Goal: Task Accomplishment & Management: Manage account settings

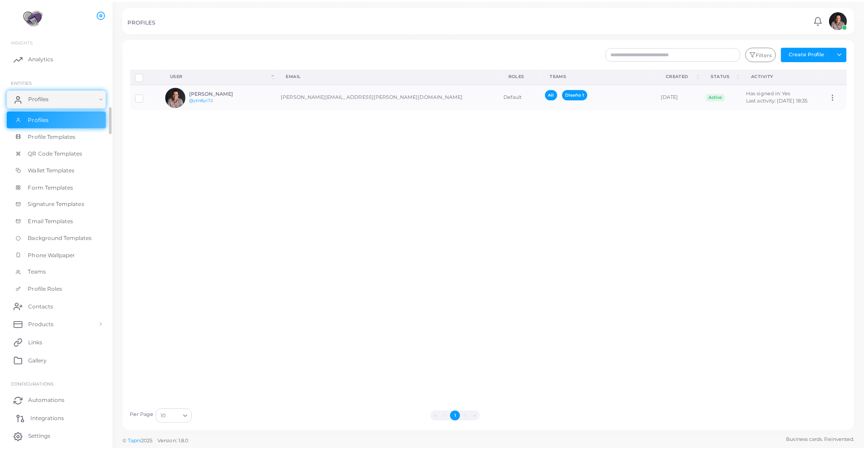
scroll to position [5, 0]
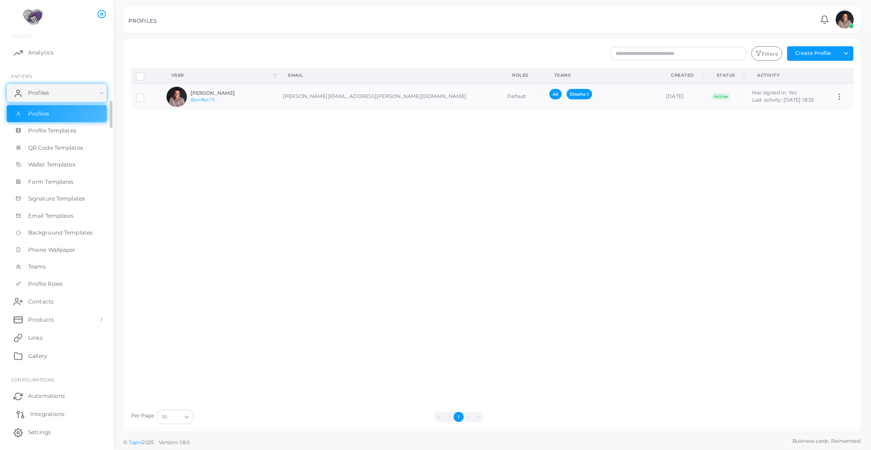
click at [47, 408] on link "Integrations" at bounding box center [57, 414] width 100 height 18
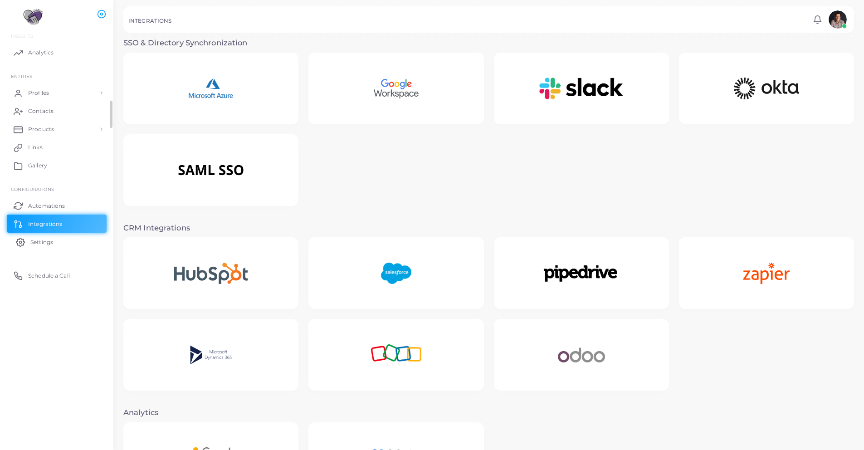
click at [54, 238] on link "Settings" at bounding box center [57, 242] width 100 height 18
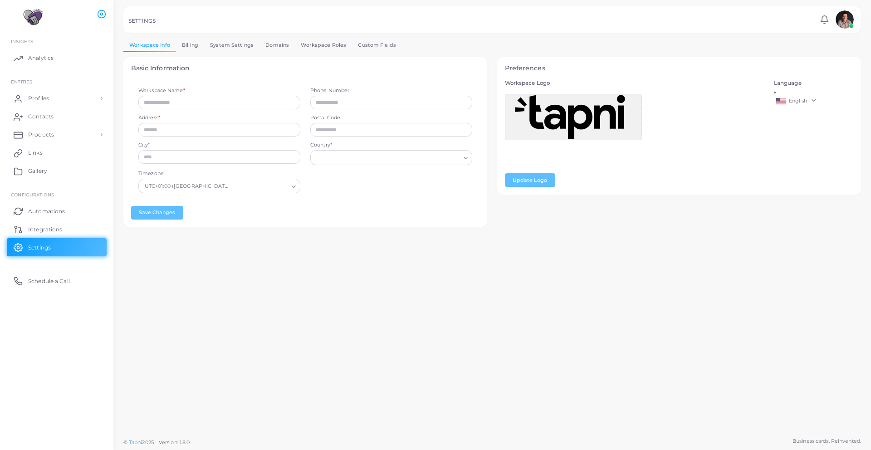
type input "********"
click at [45, 135] on span "Products" at bounding box center [43, 135] width 26 height 8
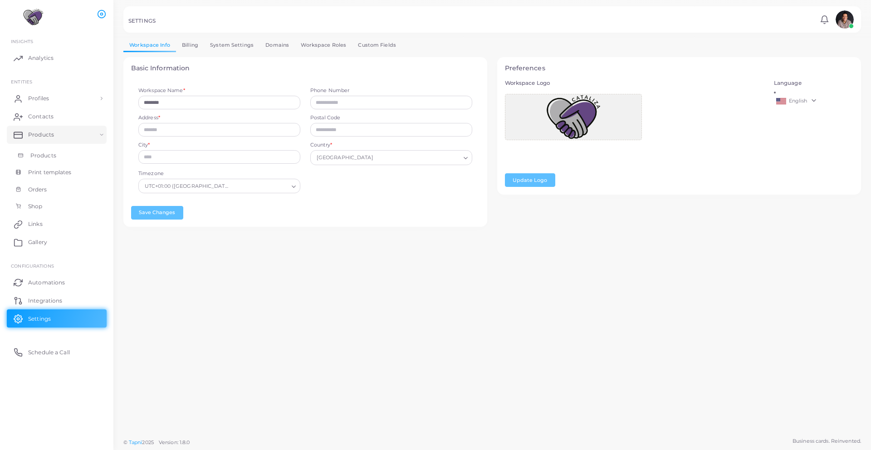
click at [39, 157] on span "Products" at bounding box center [43, 156] width 26 height 8
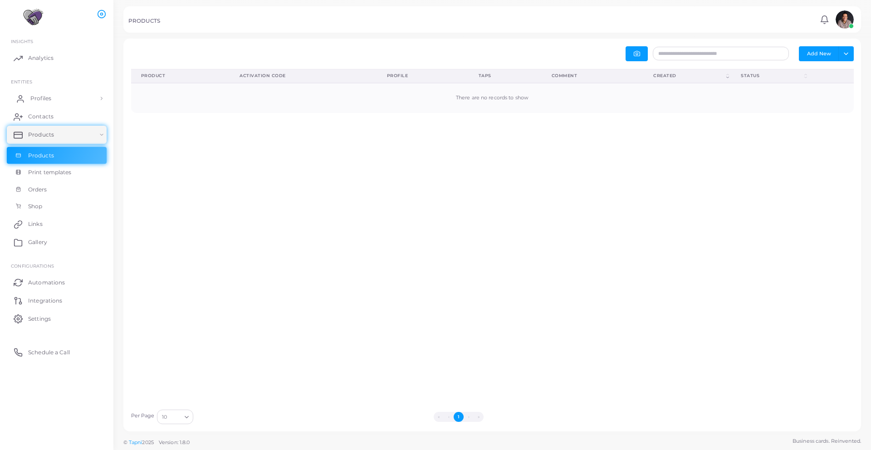
click at [38, 103] on link "Profiles" at bounding box center [57, 98] width 100 height 18
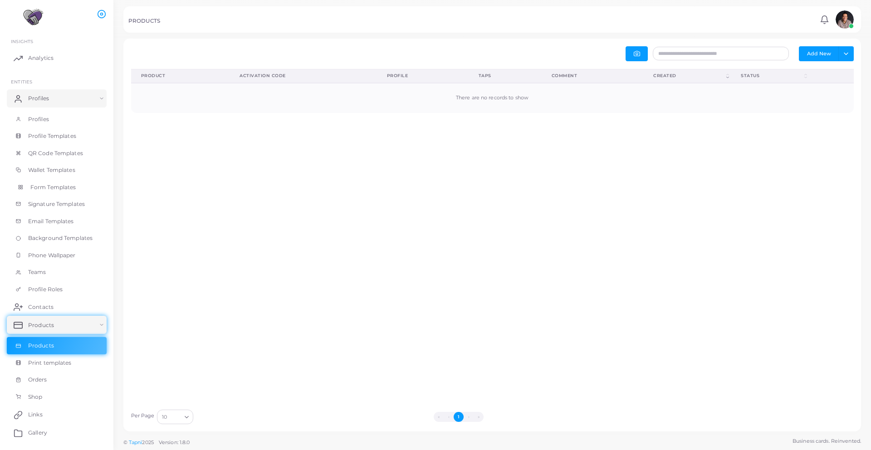
click at [44, 183] on span "Form Templates" at bounding box center [53, 187] width 46 height 8
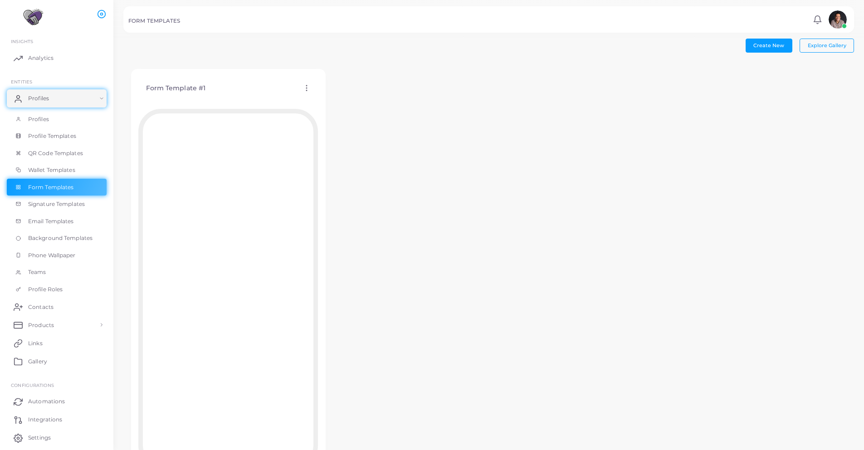
scroll to position [5, 0]
click at [307, 83] on icon at bounding box center [307, 83] width 8 height 8
click at [330, 96] on span "Edit Template" at bounding box center [343, 94] width 34 height 7
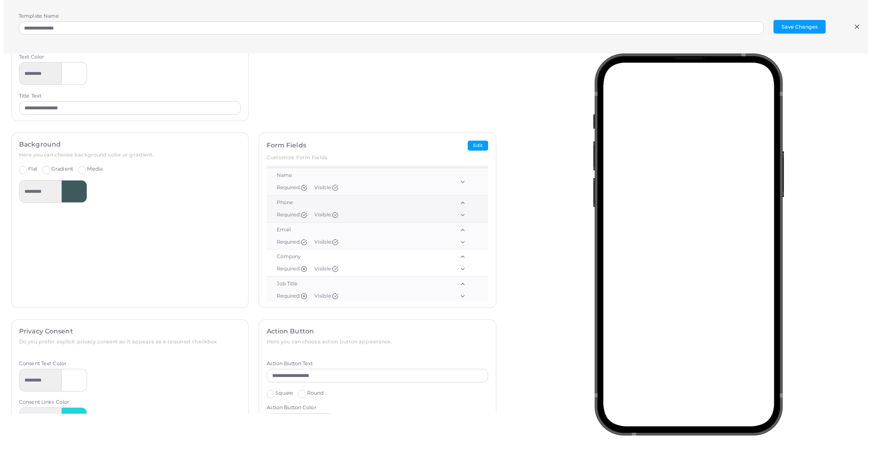
scroll to position [0, 0]
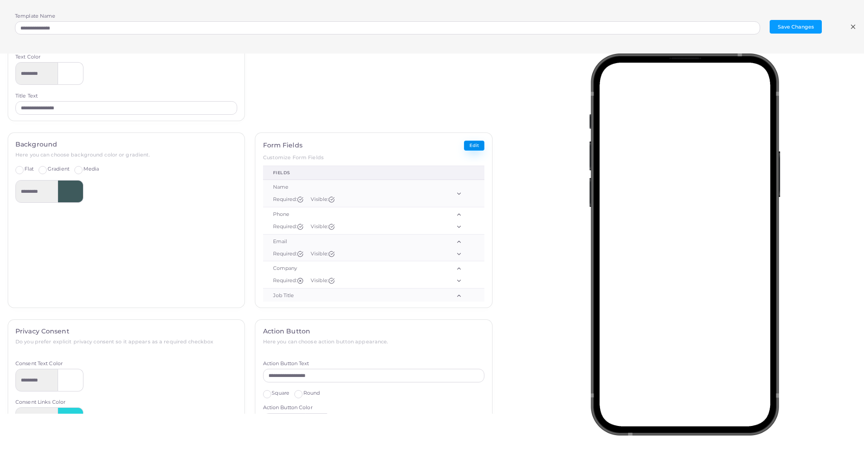
click at [469, 144] on button "Edit" at bounding box center [474, 146] width 20 height 10
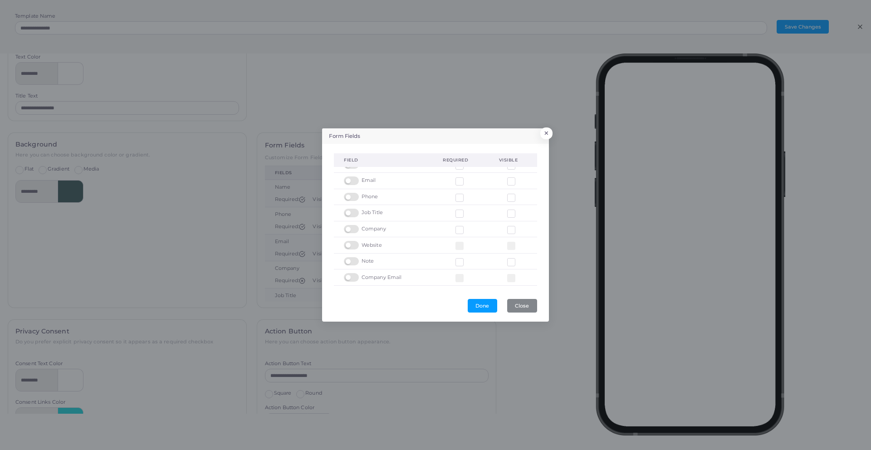
scroll to position [28, 0]
click at [389, 260] on span "Company Email" at bounding box center [382, 260] width 40 height 7
click at [548, 133] on button "×" at bounding box center [545, 136] width 12 height 12
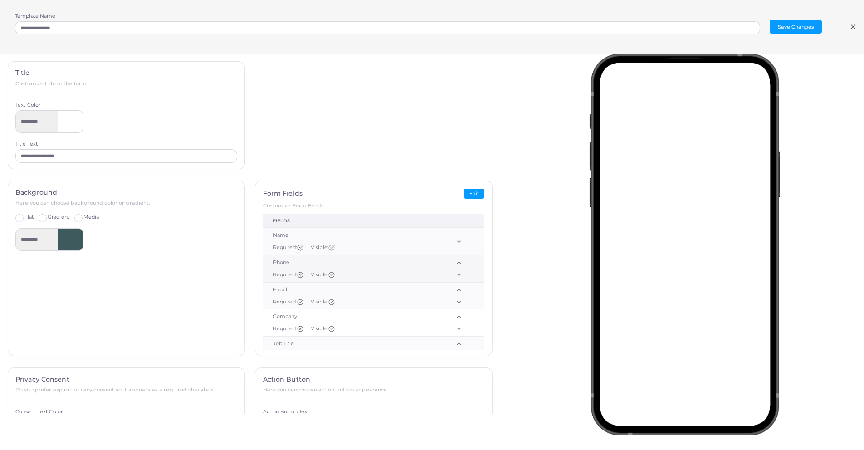
scroll to position [5, 0]
click at [280, 258] on div "Phone" at bounding box center [348, 257] width 151 height 7
click at [280, 257] on div "Phone" at bounding box center [348, 257] width 151 height 7
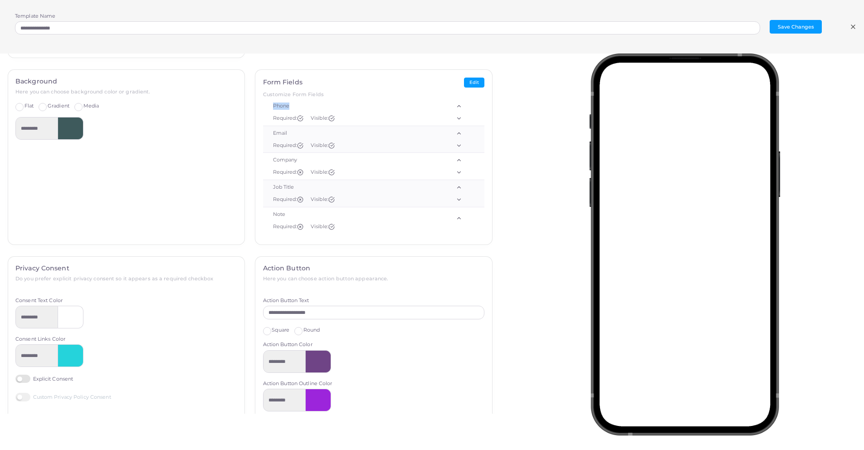
scroll to position [0, 0]
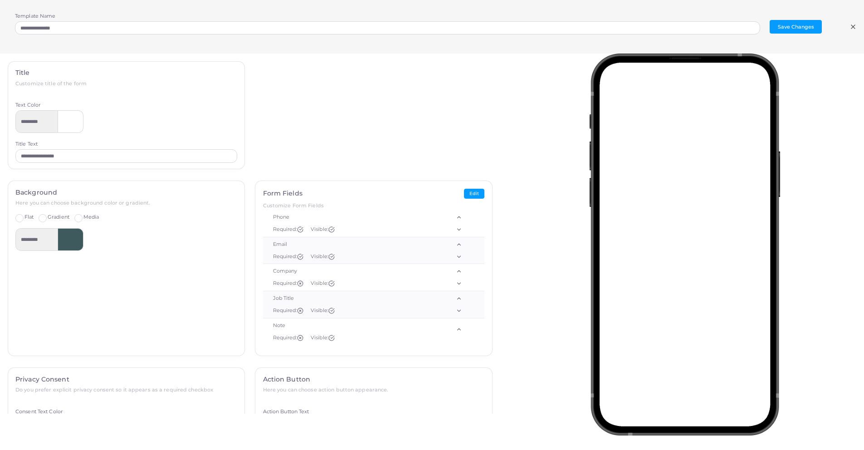
click at [854, 25] on line at bounding box center [854, 27] width 4 height 4
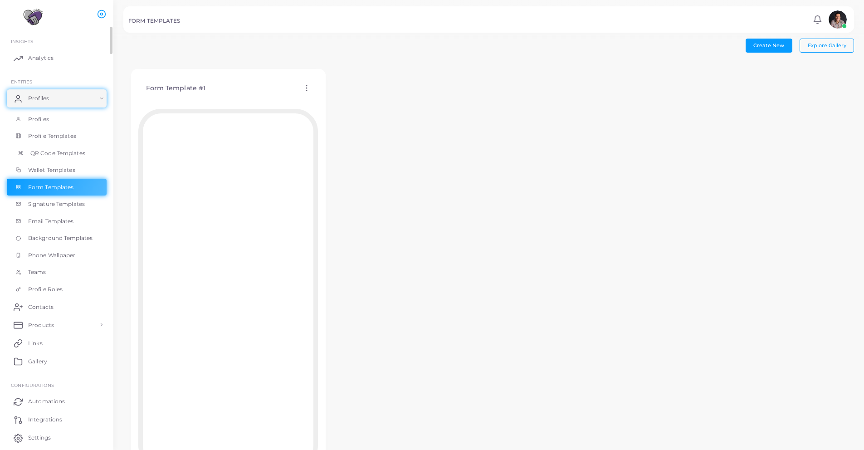
click at [59, 155] on span "QR Code Templates" at bounding box center [57, 153] width 55 height 8
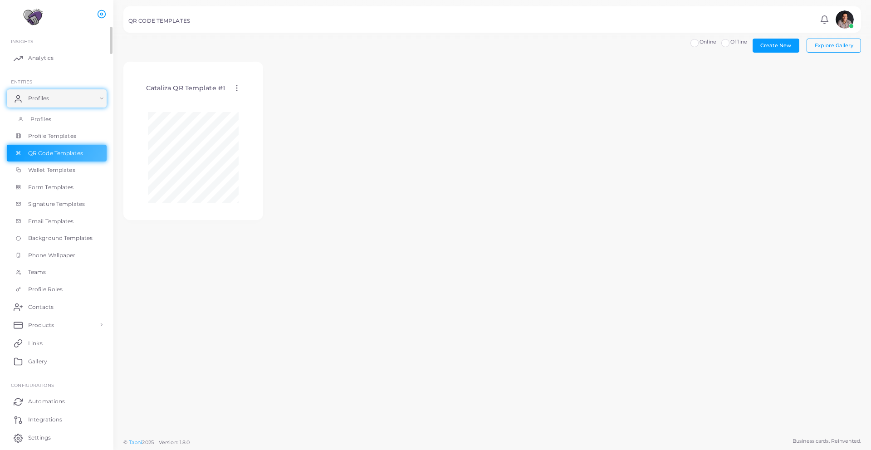
click at [39, 122] on span "Profiles" at bounding box center [40, 119] width 21 height 8
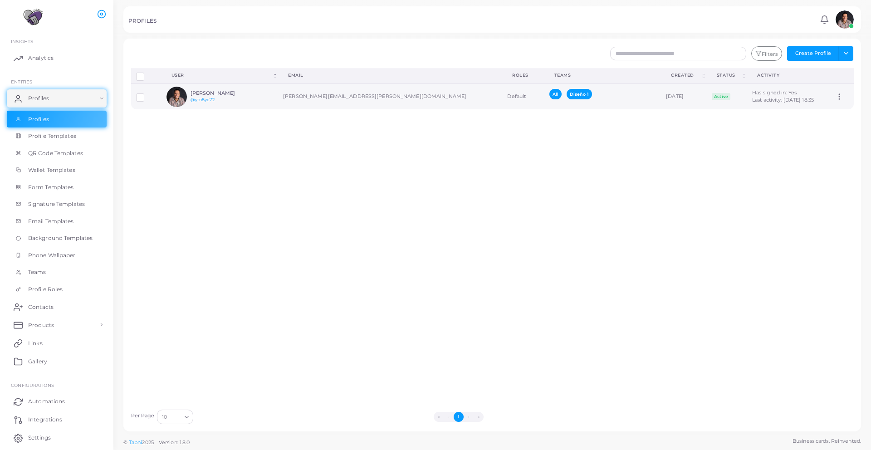
click at [250, 102] on div "[PERSON_NAME] @ytn8yc72" at bounding box center [224, 96] width 67 height 13
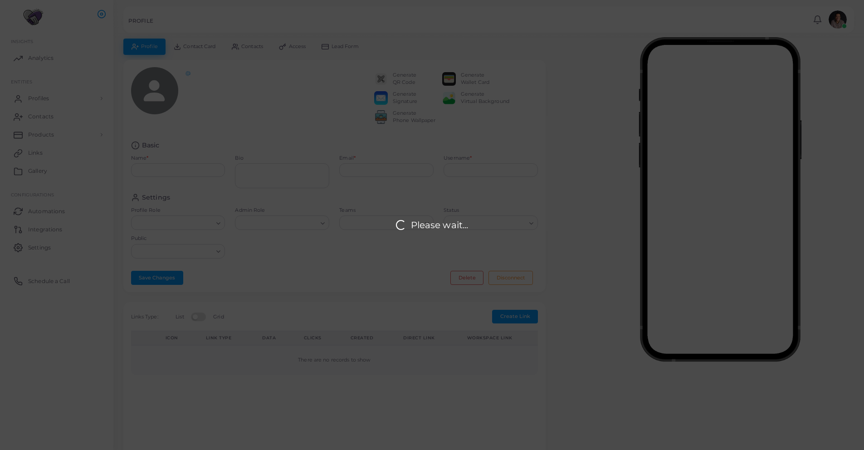
type input "**********"
type textarea "**********"
type input "**********"
type input "********"
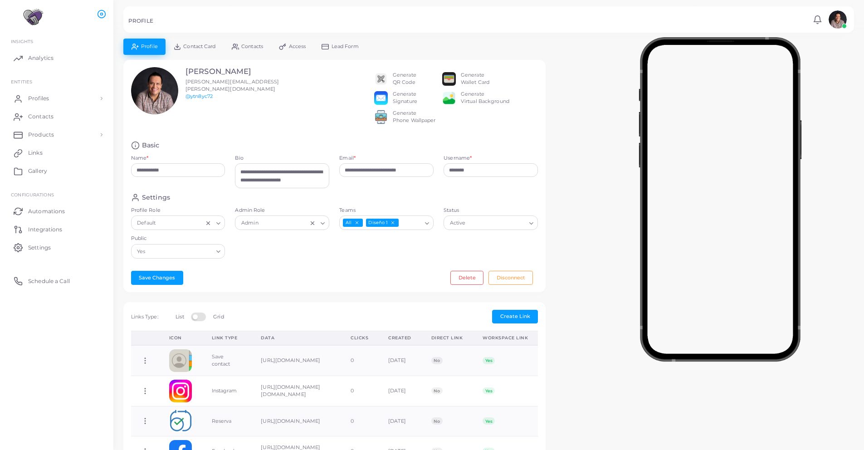
click at [335, 50] on link "Lead Form" at bounding box center [340, 47] width 53 height 16
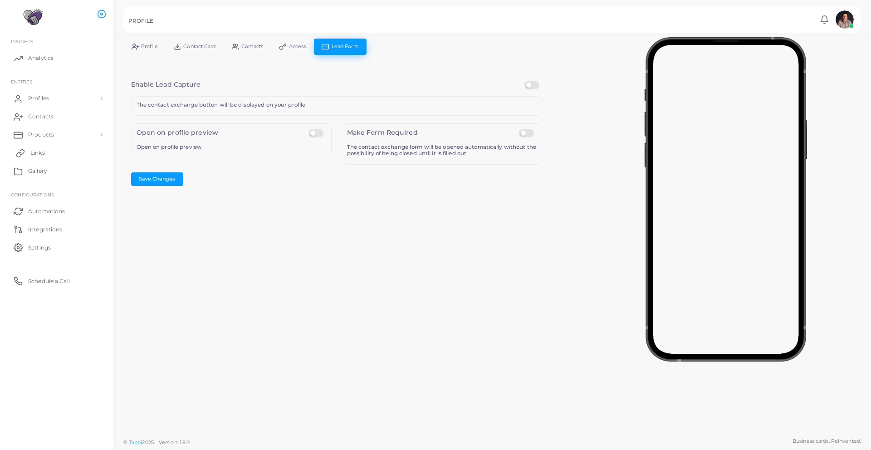
click at [37, 154] on span "Links" at bounding box center [37, 153] width 15 height 8
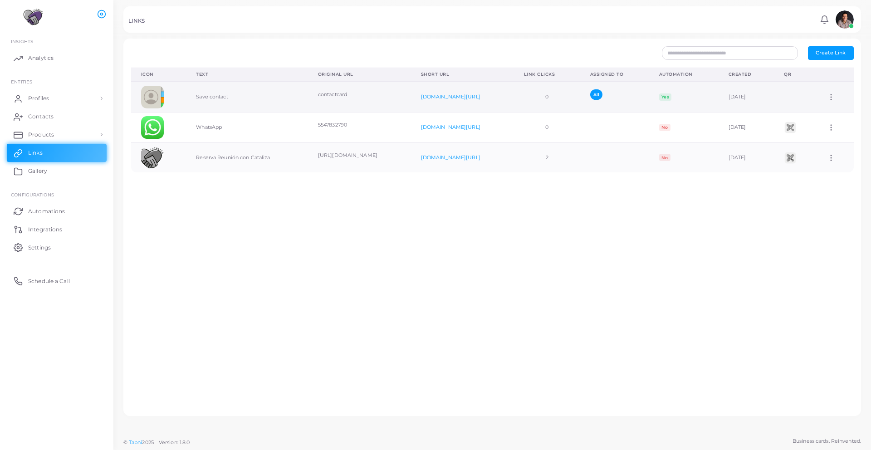
click at [827, 98] on icon at bounding box center [831, 97] width 8 height 8
click at [829, 118] on span "Edit Link" at bounding box center [824, 121] width 22 height 7
type input "**********"
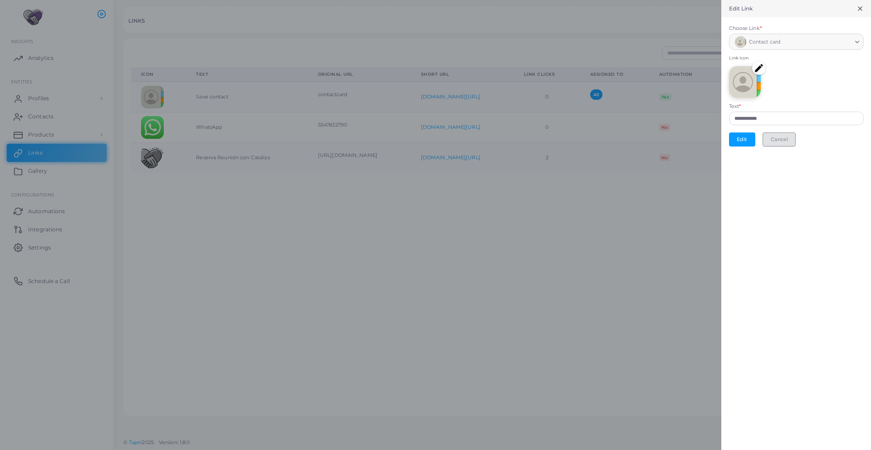
click at [784, 140] on button "Cancel" at bounding box center [779, 140] width 33 height 14
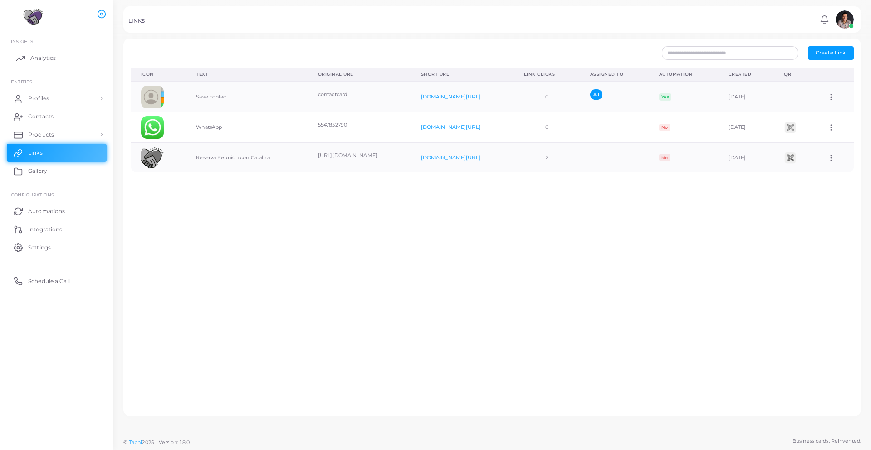
click at [46, 60] on span "Analytics" at bounding box center [42, 58] width 25 height 8
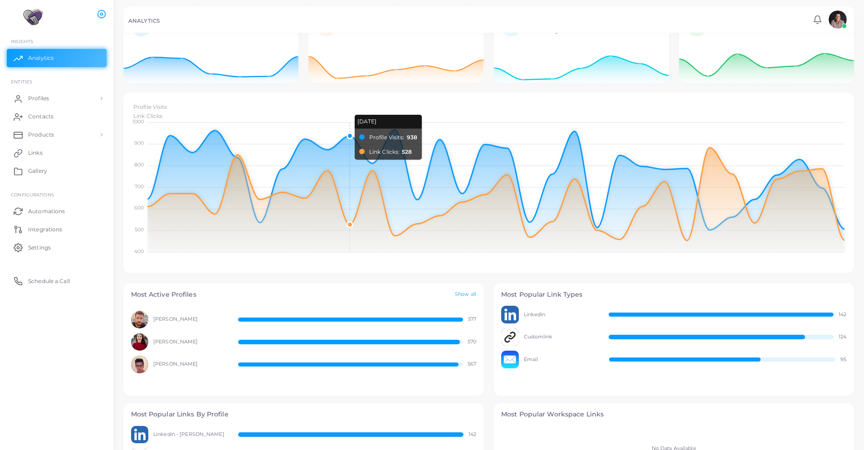
scroll to position [146, 0]
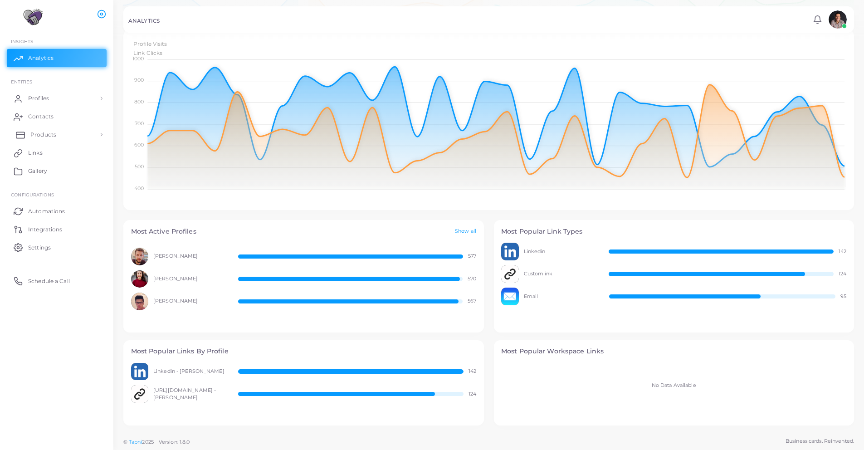
click at [41, 131] on span "Products" at bounding box center [43, 135] width 26 height 8
click at [49, 158] on span "Products" at bounding box center [43, 156] width 26 height 8
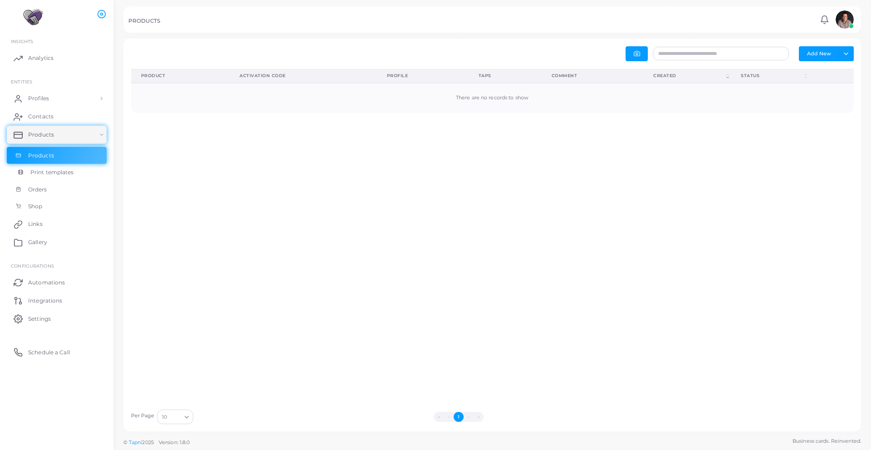
click at [50, 177] on link "Print templates" at bounding box center [57, 172] width 100 height 17
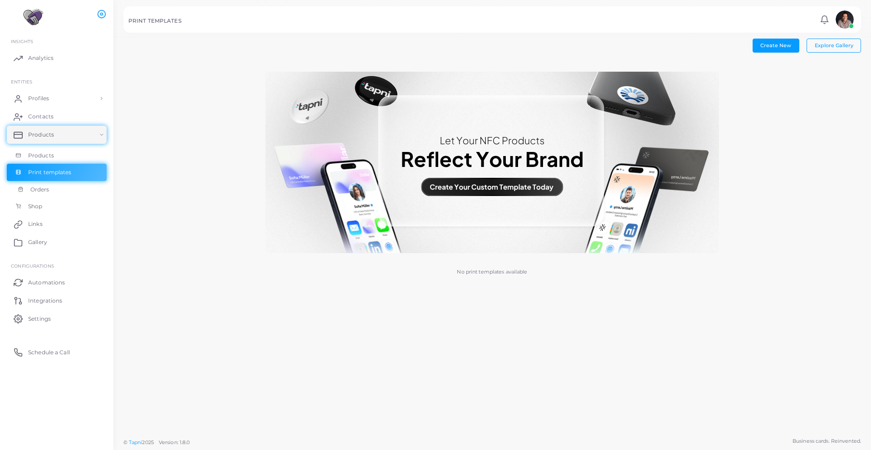
click at [49, 191] on link "Orders" at bounding box center [57, 189] width 100 height 17
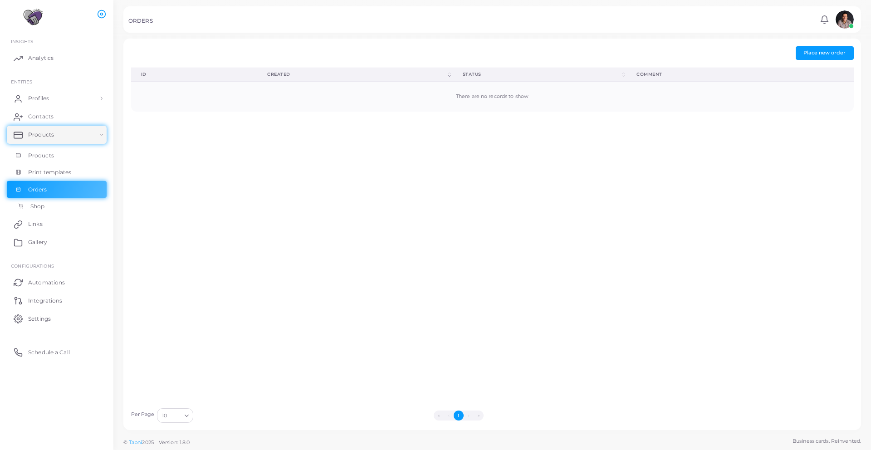
click at [45, 204] on link "Shop" at bounding box center [57, 206] width 100 height 17
